Goal: Book appointment/travel/reservation

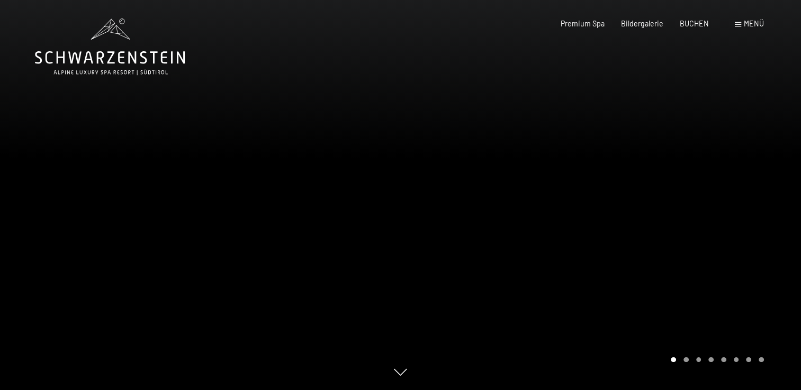
click at [741, 21] on div "Menü" at bounding box center [748, 24] width 29 height 11
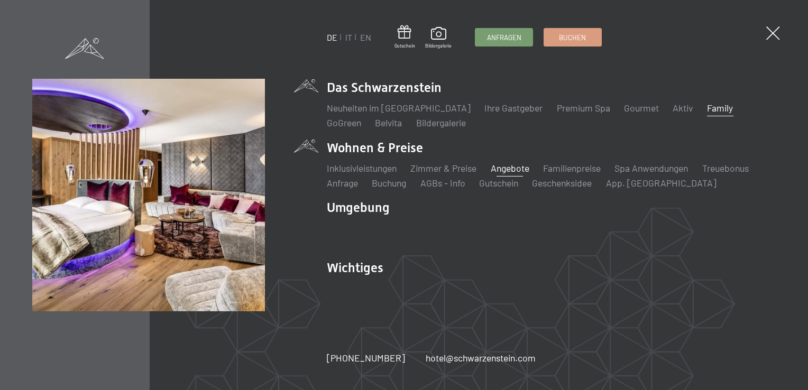
click at [520, 171] on link "Angebote" at bounding box center [510, 168] width 39 height 12
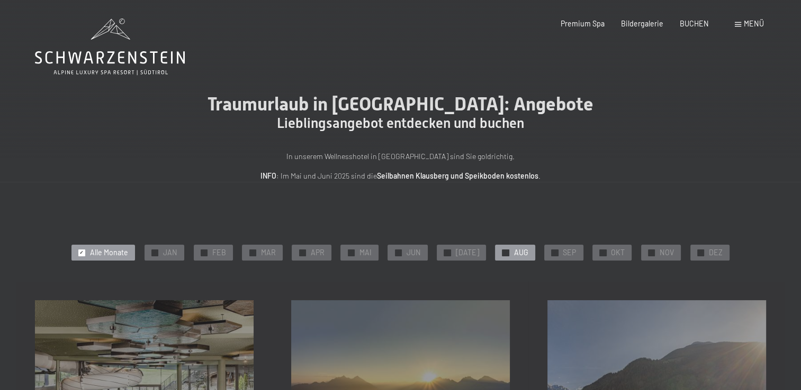
click at [514, 252] on span "AUG" at bounding box center [520, 253] width 14 height 11
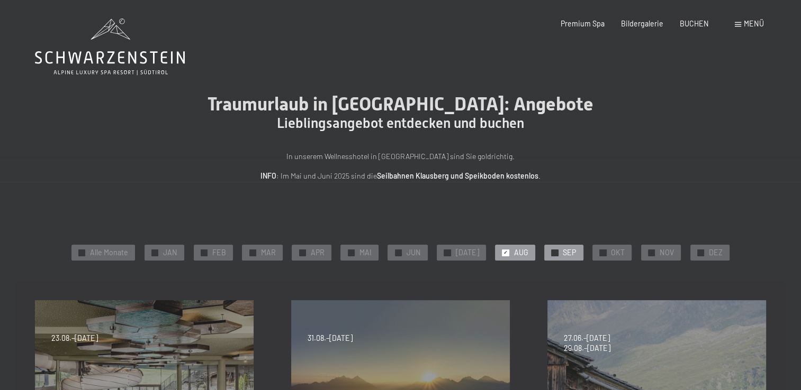
click at [552, 252] on span "✓" at bounding box center [554, 253] width 4 height 6
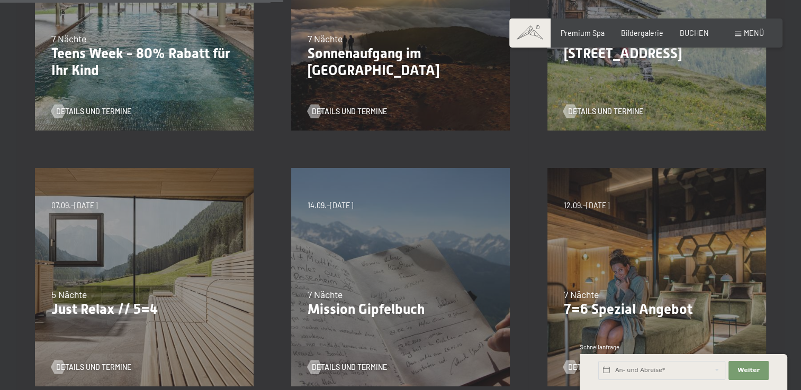
scroll to position [370, 0]
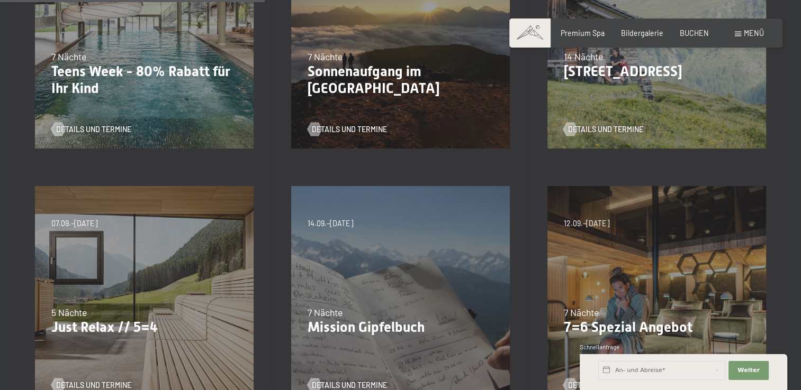
click at [194, 282] on div "07.09.–03.10.2025 21.12.–26.12.2025 11.01.–23.01.2026 08.03.–27.03.2026 08.11.–…" at bounding box center [144, 296] width 256 height 256
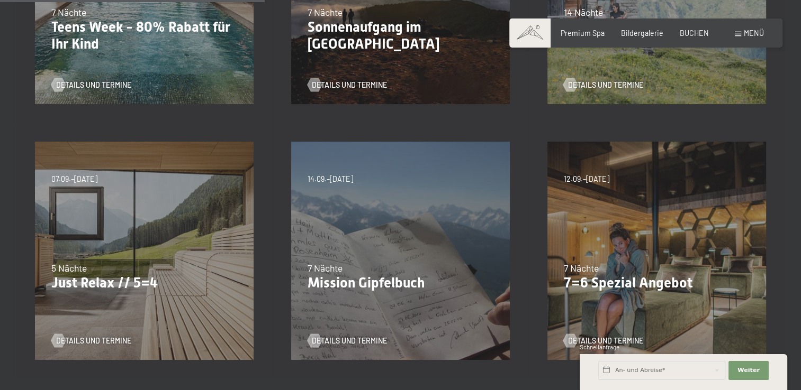
scroll to position [476, 0]
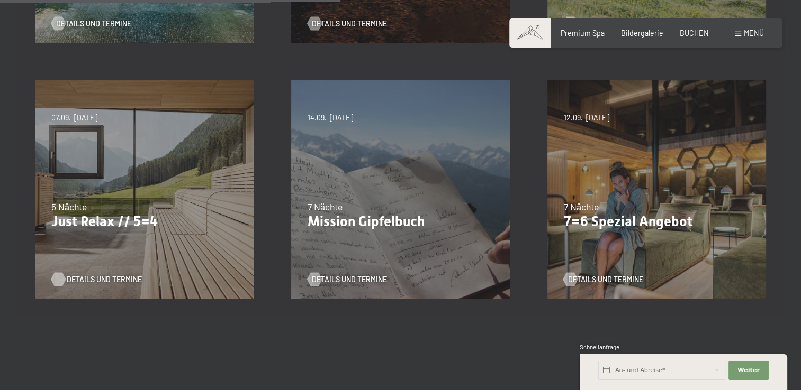
click at [92, 282] on span "Details und Termine" at bounding box center [104, 280] width 75 height 11
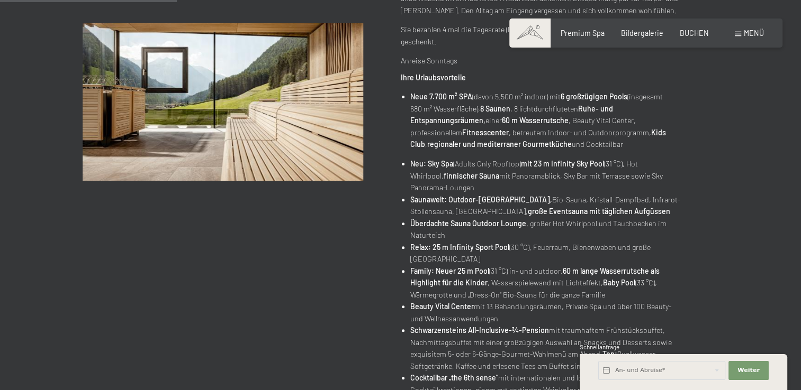
scroll to position [106, 0]
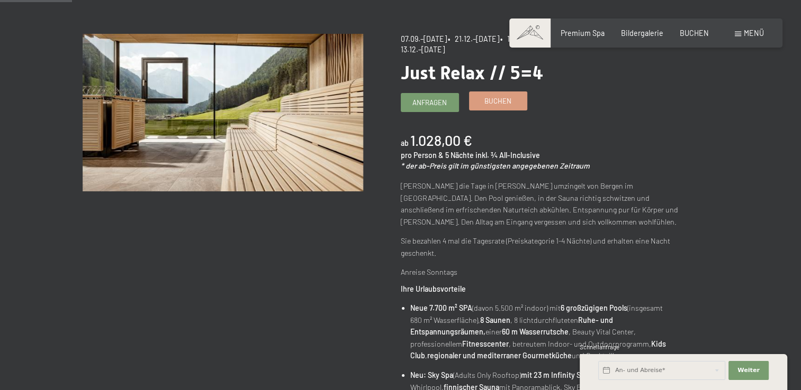
click at [487, 105] on span "Buchen" at bounding box center [497, 101] width 27 height 10
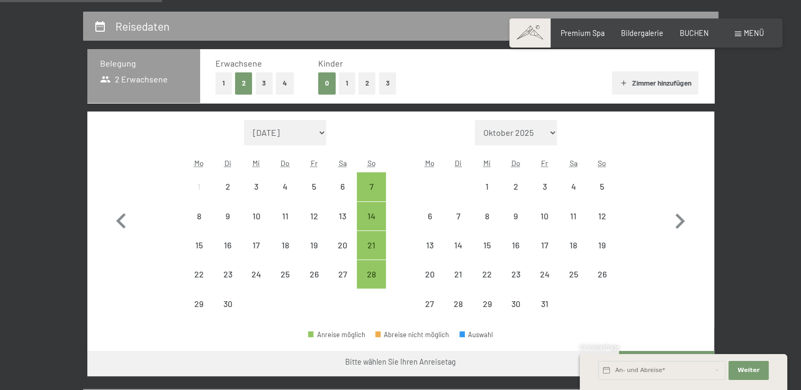
scroll to position [212, 0]
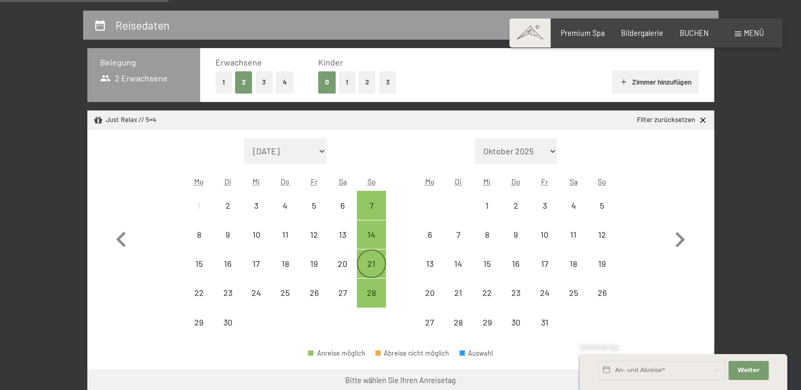
click at [377, 268] on div "21" at bounding box center [371, 273] width 26 height 26
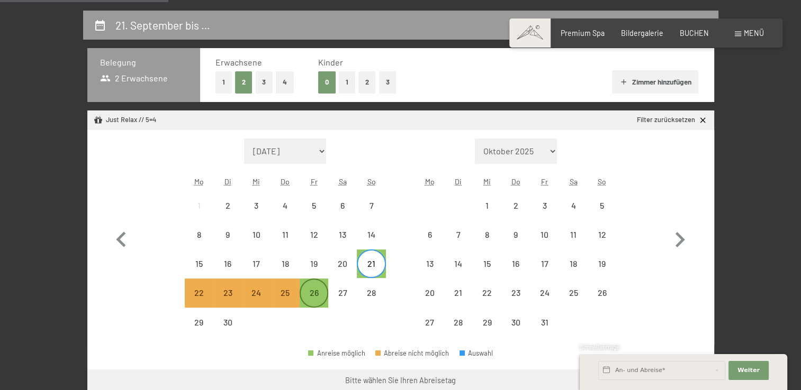
click at [306, 295] on div "26" at bounding box center [314, 302] width 26 height 26
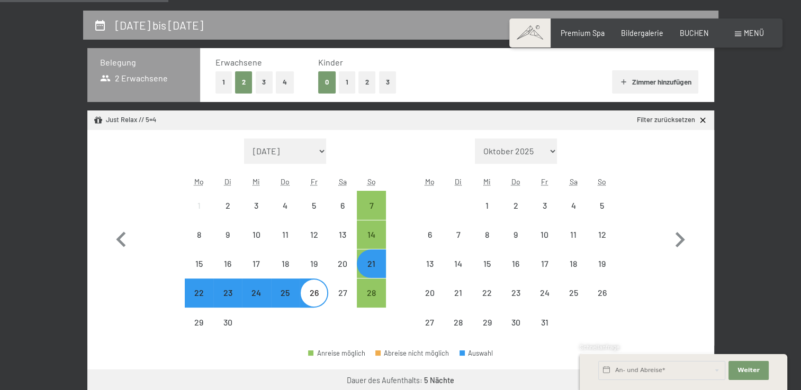
click at [362, 84] on button "2" at bounding box center [366, 82] width 17 height 22
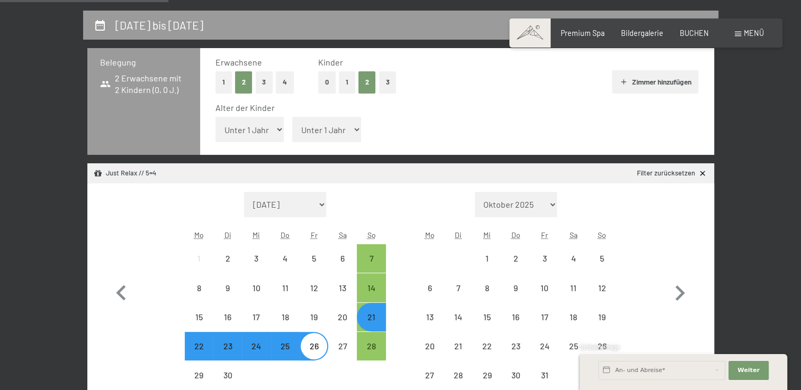
click at [274, 130] on select "Unter 1 Jahr 1 Jahr 2 Jahre 3 Jahre 4 Jahre 5 Jahre 6 Jahre 7 Jahre 8 Jahre 9 J…" at bounding box center [249, 129] width 69 height 25
select select "5"
click at [215, 117] on select "Unter 1 Jahr 1 Jahr 2 Jahre 3 Jahre 4 Jahre 5 Jahre 6 Jahre 7 Jahre 8 Jahre 9 J…" at bounding box center [249, 129] width 69 height 25
click at [334, 133] on select "Unter 1 Jahr 1 Jahr 2 Jahre 3 Jahre 4 Jahre 5 Jahre 6 Jahre 7 Jahre 8 Jahre 9 J…" at bounding box center [326, 129] width 69 height 25
select select "2"
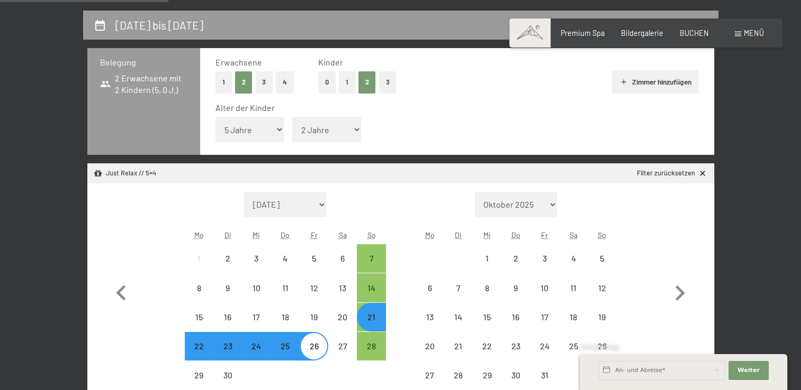
click at [292, 117] on select "Unter 1 Jahr 1 Jahr 2 Jahre 3 Jahre 4 Jahre 5 Jahre 6 Jahre 7 Jahre 8 Jahre 9 J…" at bounding box center [326, 129] width 69 height 25
click at [744, 365] on button "Weiter Adressfelder ausblenden" at bounding box center [748, 370] width 40 height 19
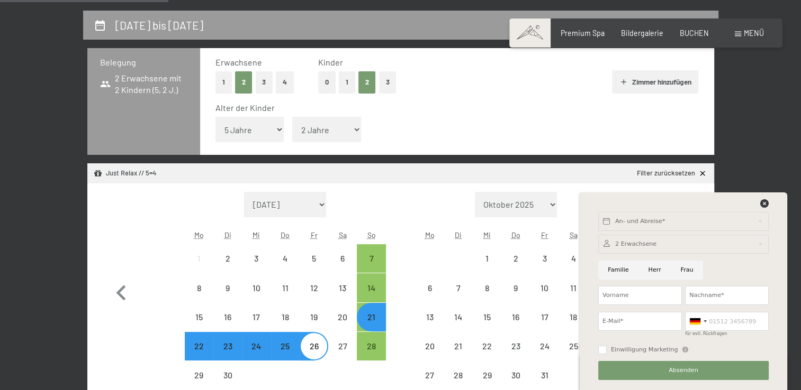
click at [758, 202] on div at bounding box center [683, 205] width 174 height 13
click at [760, 202] on icon at bounding box center [764, 203] width 8 height 8
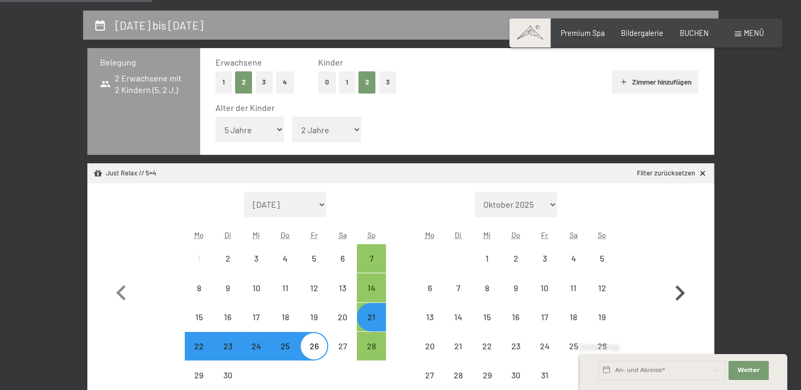
scroll to position [370, 0]
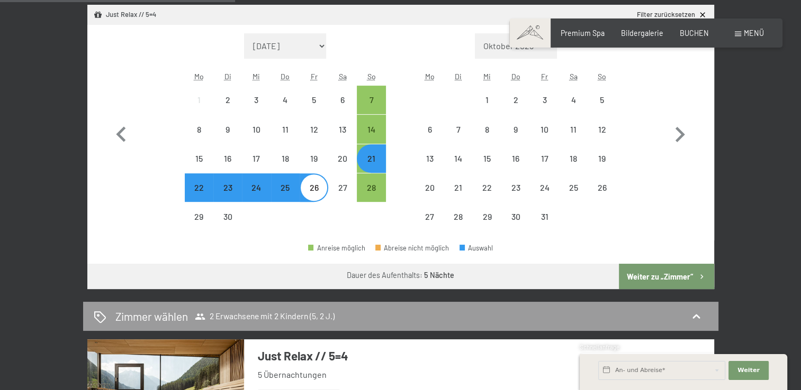
click at [665, 268] on button "Weiter zu „Zimmer“" at bounding box center [666, 276] width 95 height 25
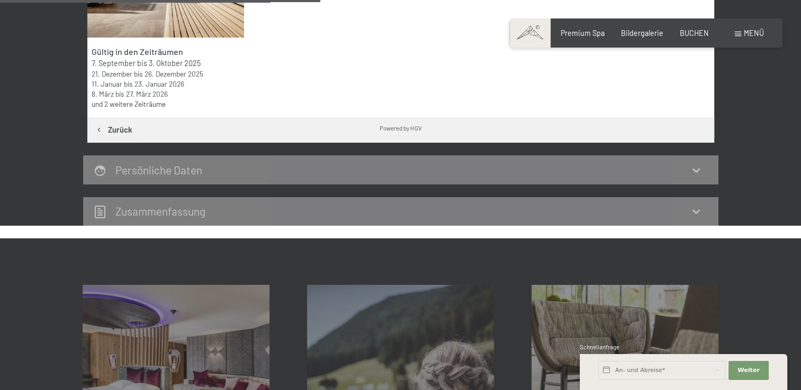
scroll to position [169, 0]
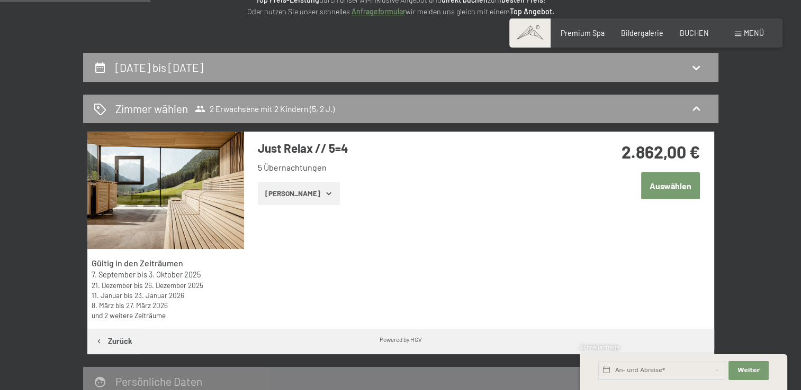
click at [675, 189] on button "Auswählen" at bounding box center [670, 185] width 59 height 27
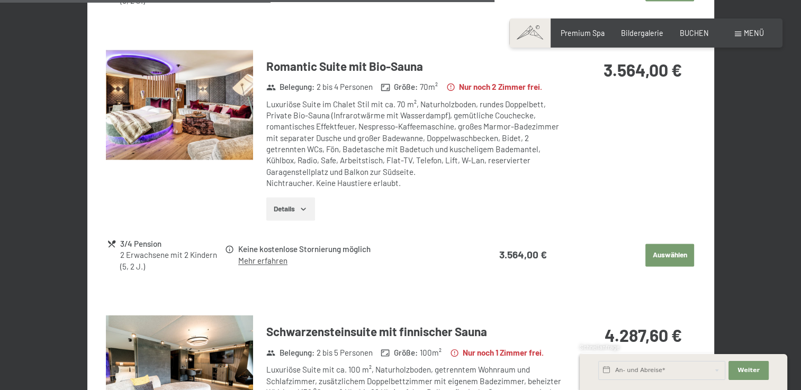
scroll to position [1504, 0]
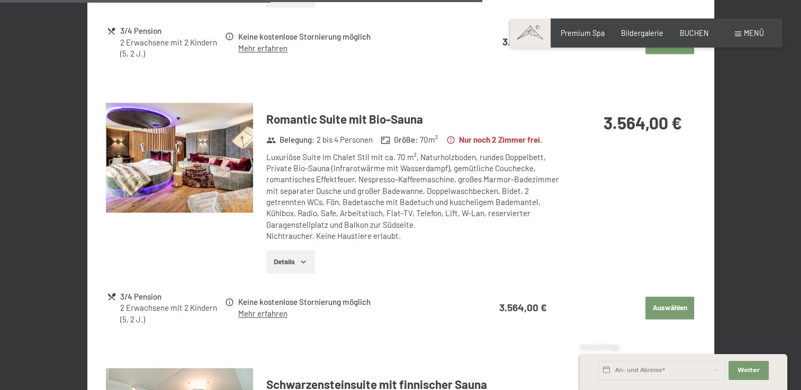
click at [237, 153] on img at bounding box center [179, 158] width 147 height 111
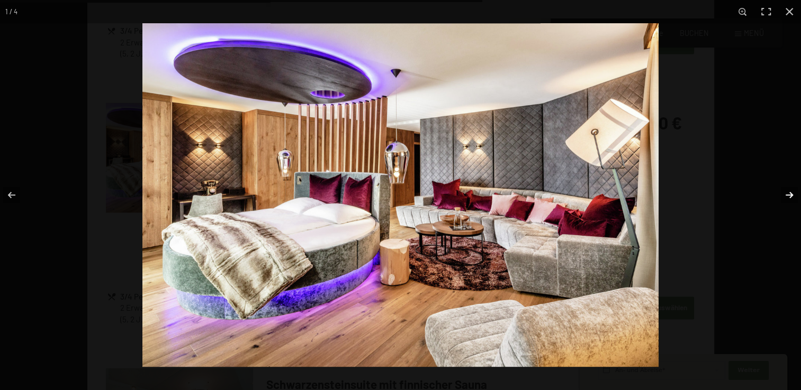
click at [791, 196] on button "button" at bounding box center [782, 195] width 37 height 53
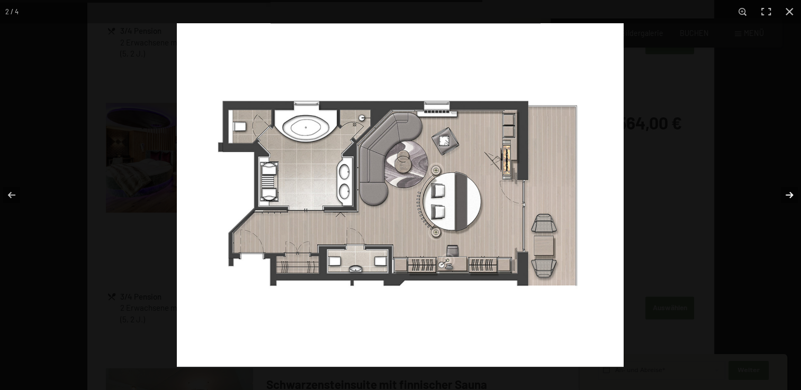
click at [791, 196] on button "button" at bounding box center [782, 195] width 37 height 53
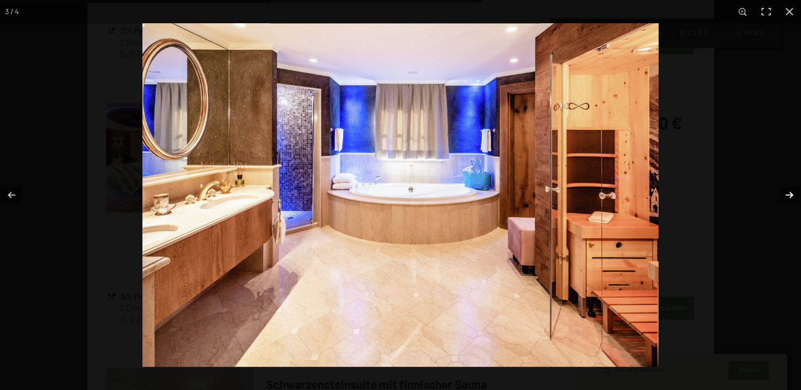
click at [791, 196] on button "button" at bounding box center [782, 195] width 37 height 53
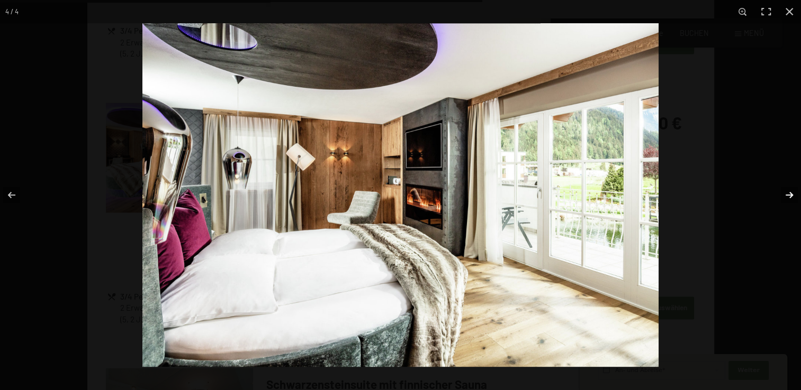
click at [791, 196] on button "button" at bounding box center [782, 195] width 37 height 53
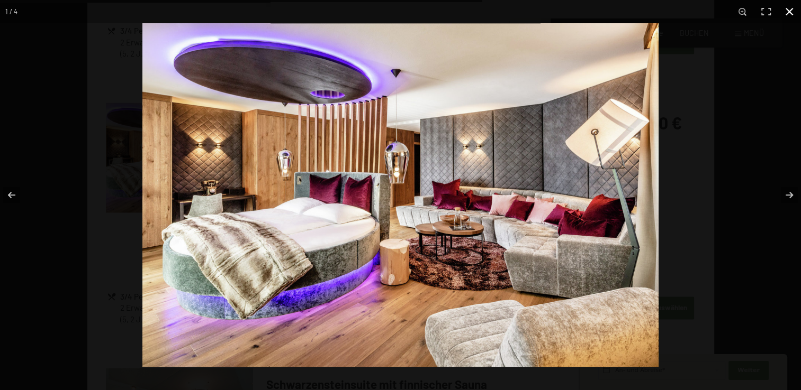
click at [794, 5] on button "button" at bounding box center [788, 11] width 23 height 23
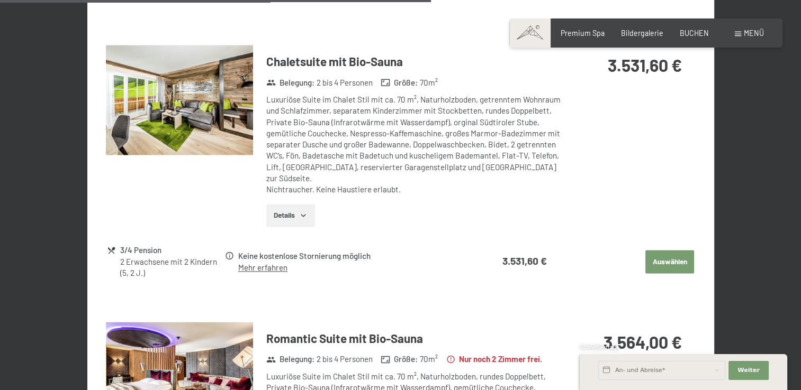
scroll to position [1186, 0]
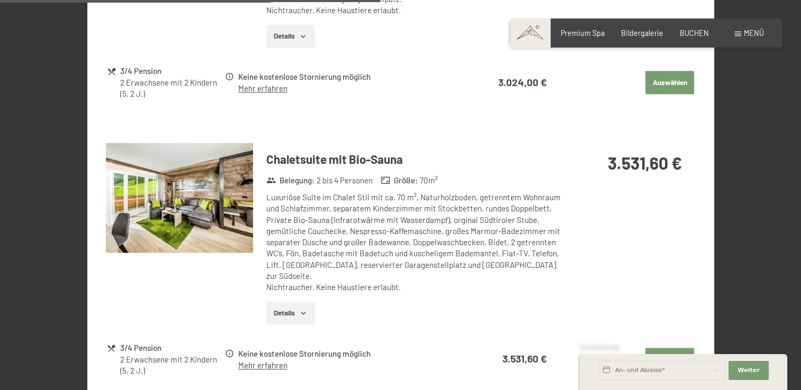
click at [219, 189] on img at bounding box center [179, 198] width 147 height 111
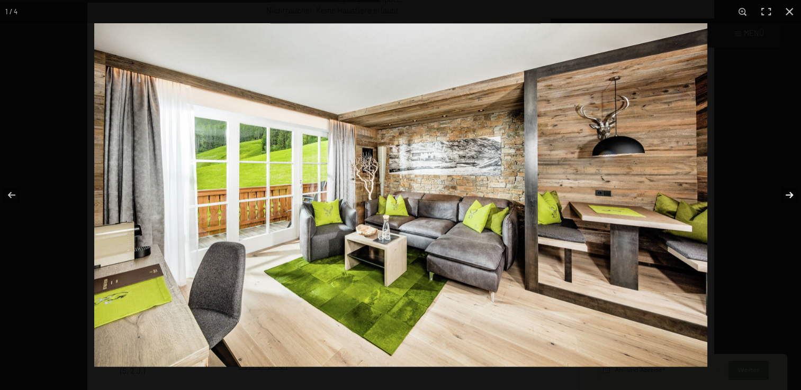
click at [785, 194] on button "button" at bounding box center [782, 195] width 37 height 53
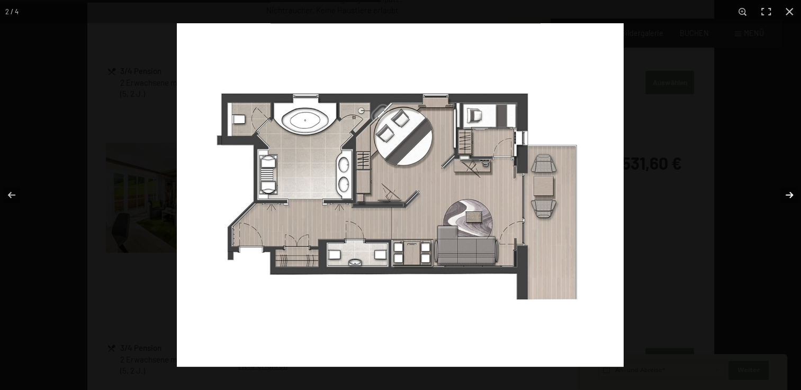
click at [785, 194] on button "button" at bounding box center [782, 195] width 37 height 53
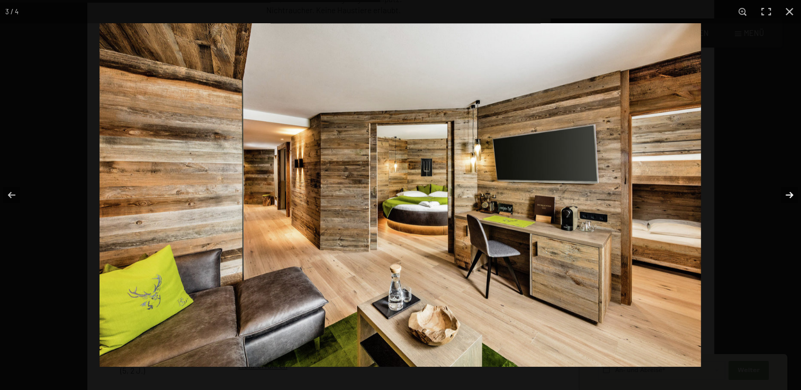
click at [785, 194] on button "button" at bounding box center [782, 195] width 37 height 53
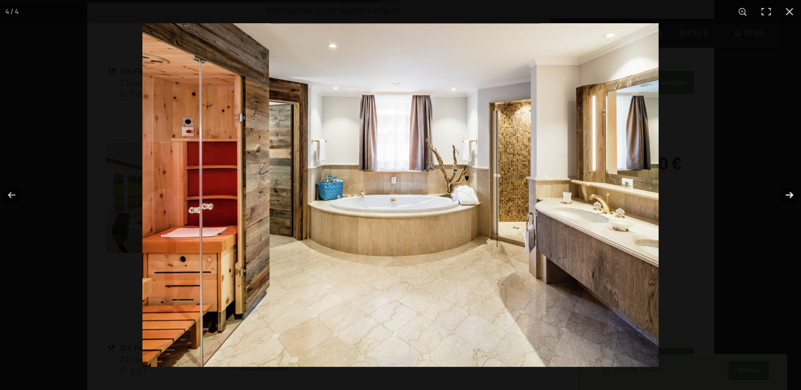
click at [785, 194] on button "button" at bounding box center [782, 195] width 37 height 53
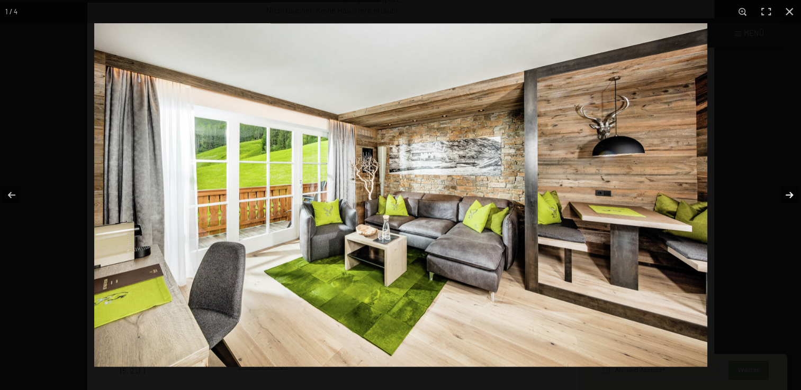
click at [785, 194] on button "button" at bounding box center [782, 195] width 37 height 53
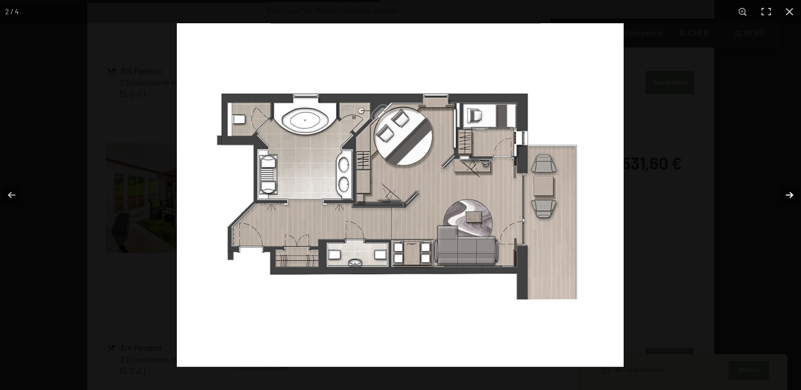
click at [785, 194] on button "button" at bounding box center [782, 195] width 37 height 53
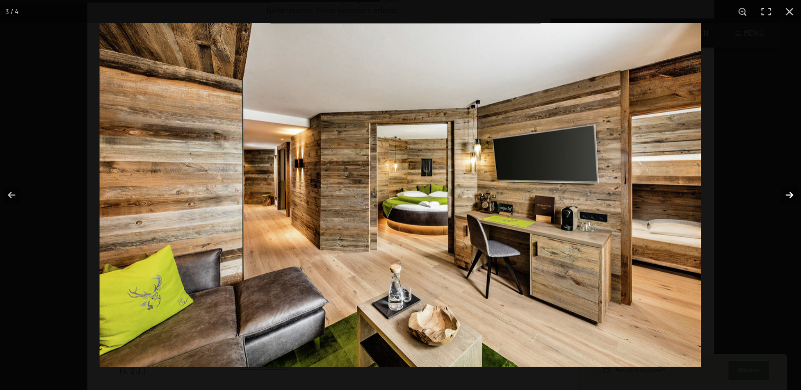
click at [785, 194] on button "button" at bounding box center [782, 195] width 37 height 53
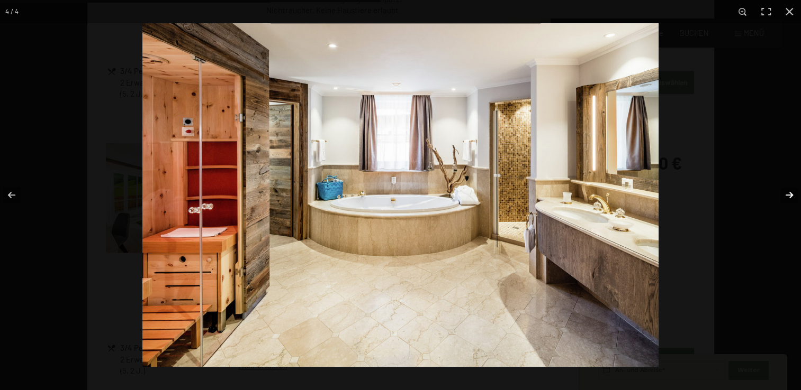
click at [785, 194] on button "button" at bounding box center [782, 195] width 37 height 53
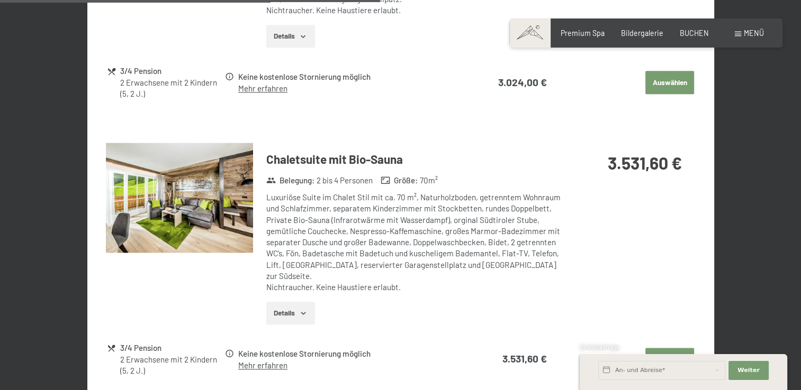
click at [0, 0] on button "button" at bounding box center [0, 0] width 0 height 0
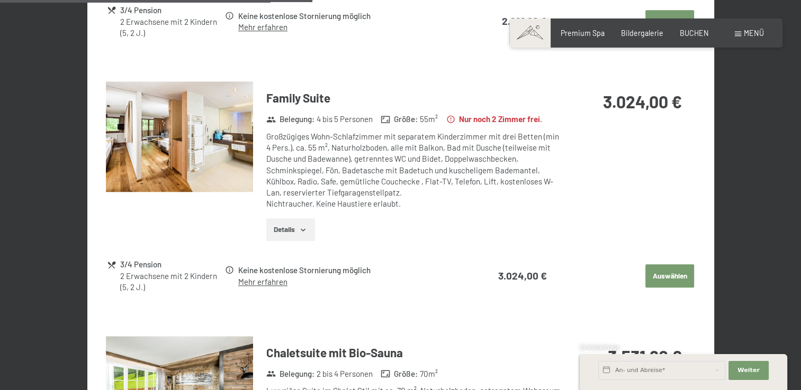
scroll to position [975, 0]
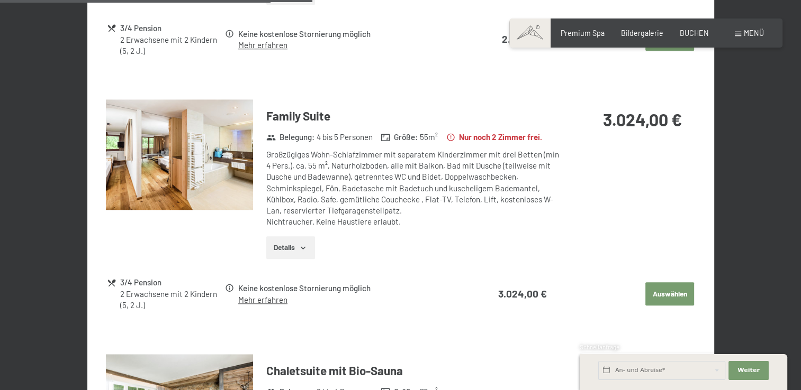
click at [235, 142] on img at bounding box center [179, 154] width 147 height 111
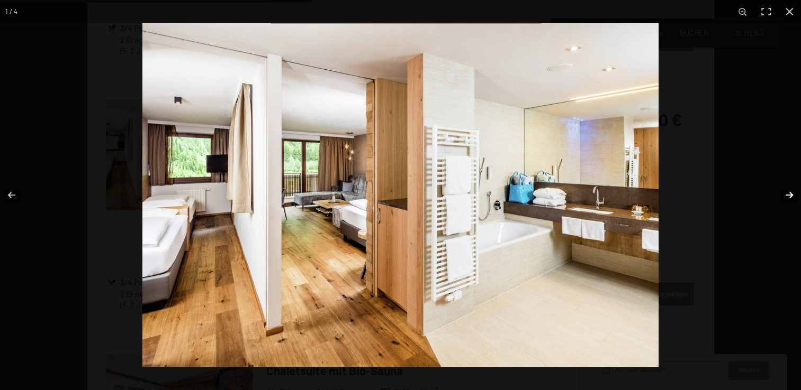
click at [792, 199] on button "button" at bounding box center [782, 195] width 37 height 53
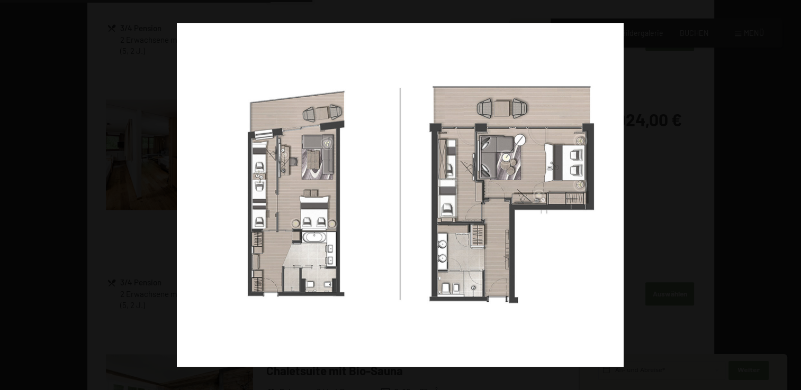
click at [792, 199] on button "button" at bounding box center [782, 195] width 37 height 53
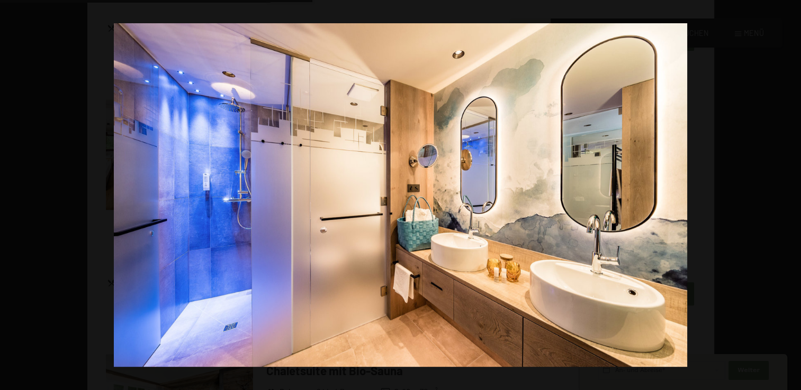
click at [792, 199] on button "button" at bounding box center [782, 195] width 37 height 53
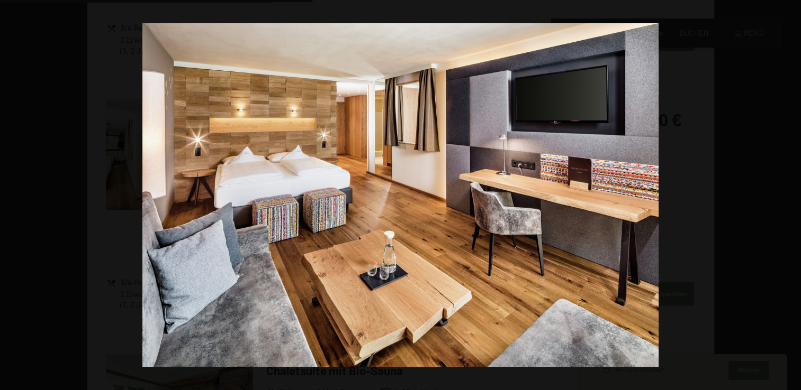
click at [792, 199] on button "button" at bounding box center [782, 195] width 37 height 53
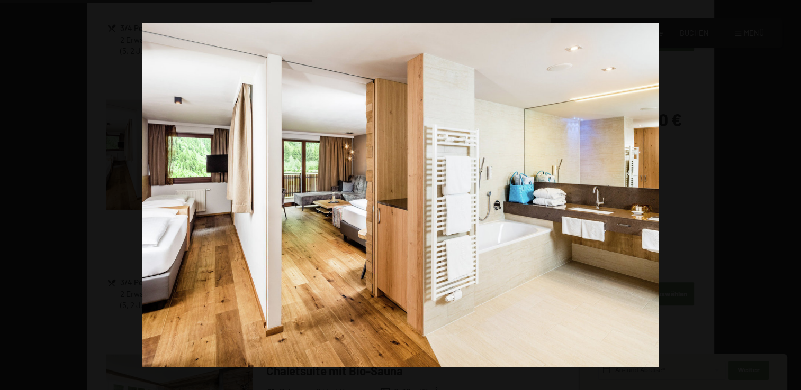
click at [792, 199] on button "button" at bounding box center [782, 195] width 37 height 53
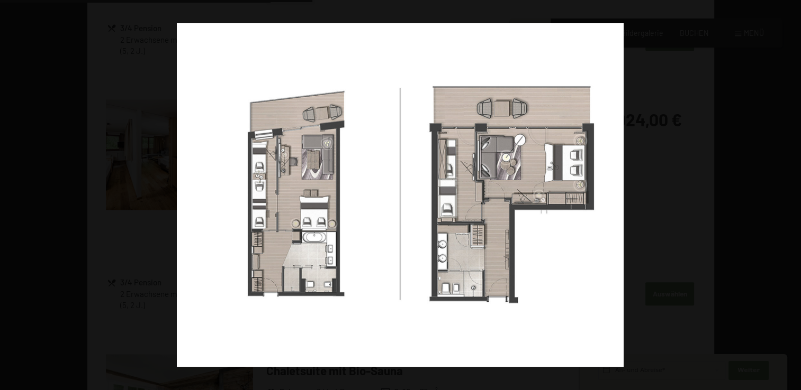
click at [792, 199] on button "button" at bounding box center [782, 195] width 37 height 53
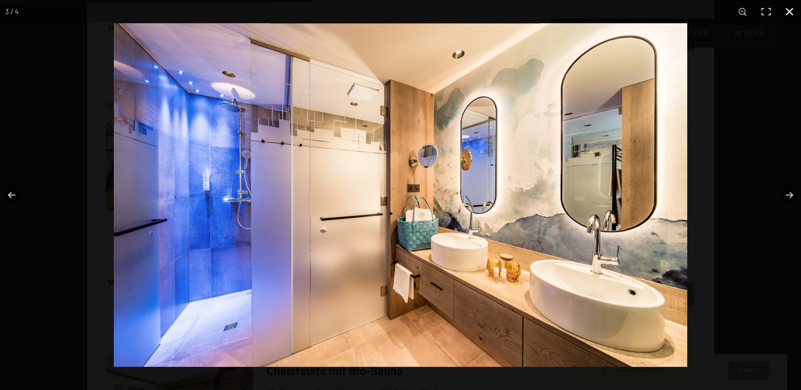
click at [785, 13] on button "button" at bounding box center [788, 11] width 23 height 23
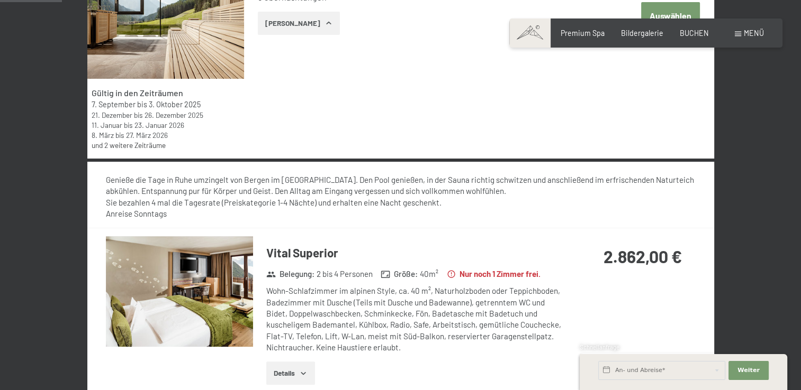
scroll to position [0, 0]
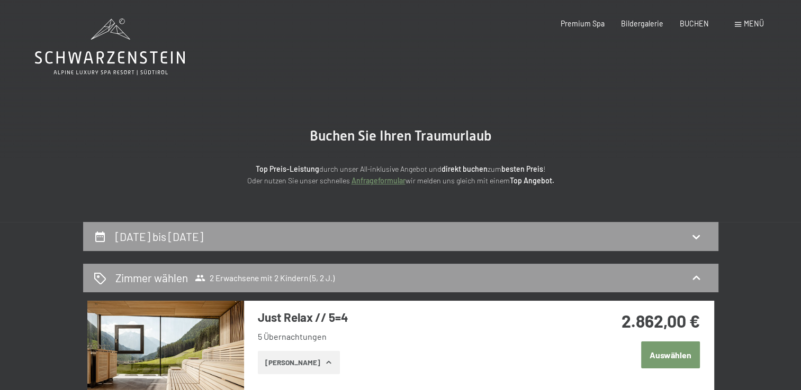
click at [106, 51] on icon at bounding box center [110, 47] width 150 height 57
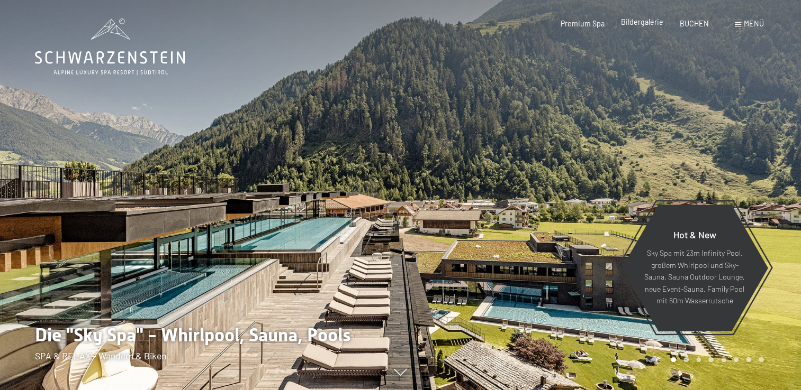
click at [643, 24] on span "Bildergalerie" at bounding box center [642, 21] width 42 height 9
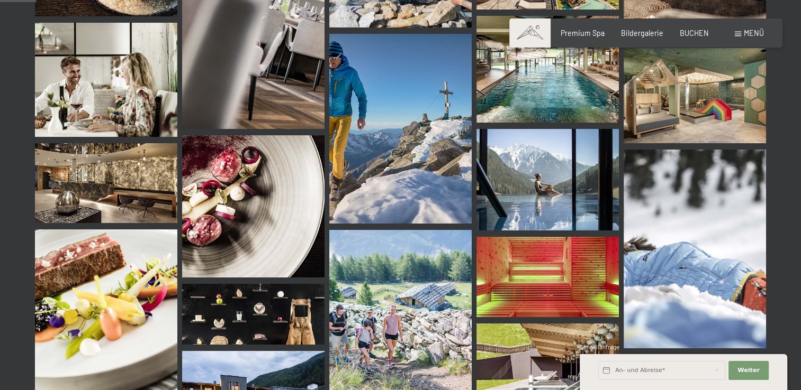
scroll to position [476, 0]
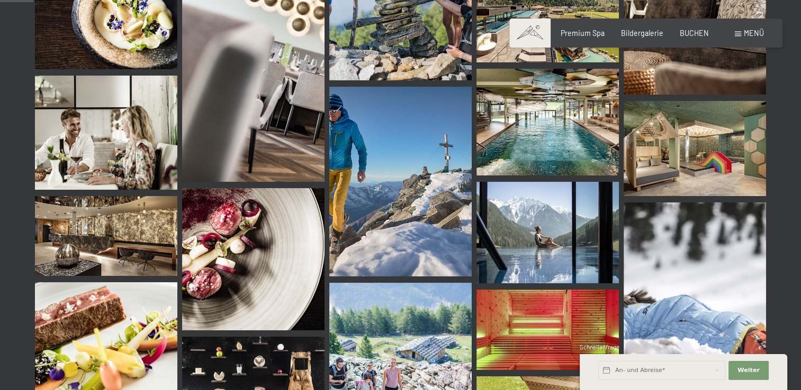
click at [717, 153] on img at bounding box center [694, 148] width 142 height 95
